Goal: Transaction & Acquisition: Purchase product/service

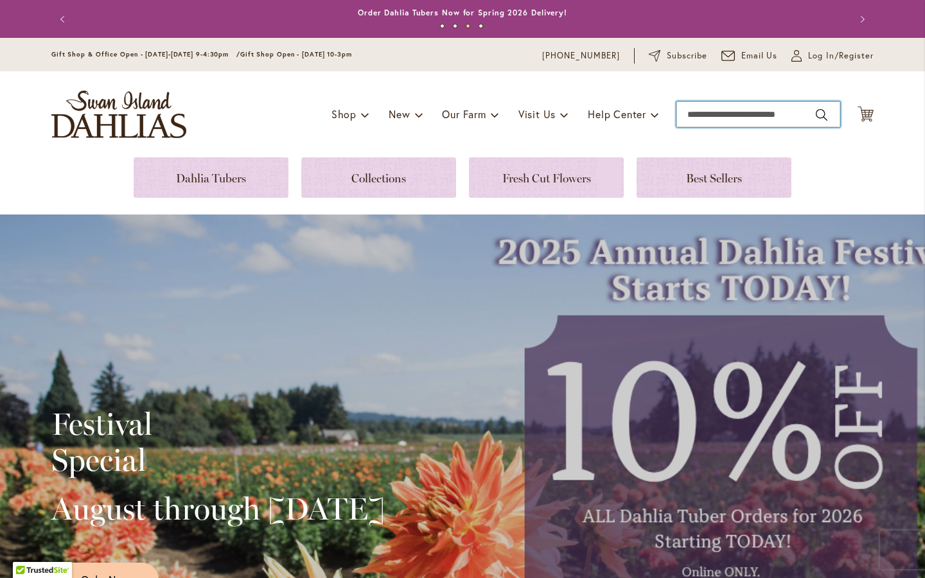
click at [758, 114] on input "Search" at bounding box center [759, 115] width 164 height 26
type input "**********"
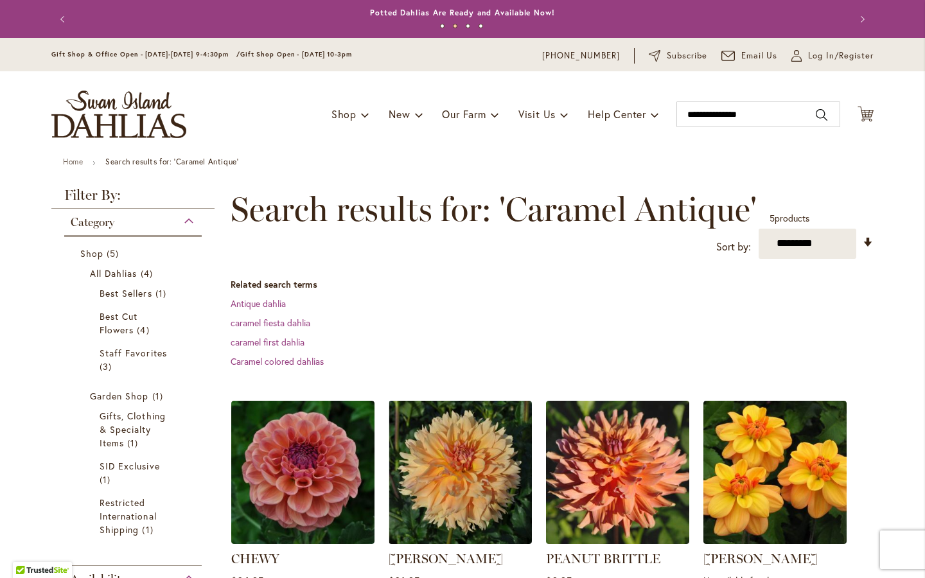
click at [303, 540] on img at bounding box center [302, 472] width 143 height 143
